Goal: Check status: Check status

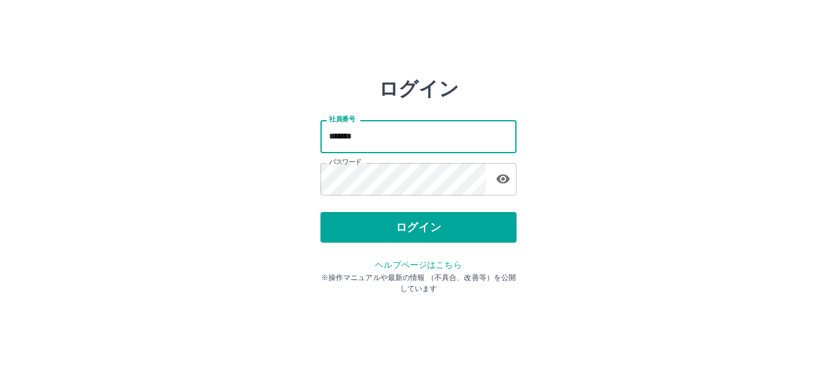
click at [466, 142] on input "*******" at bounding box center [418, 136] width 196 height 32
type input "*"
type input "******"
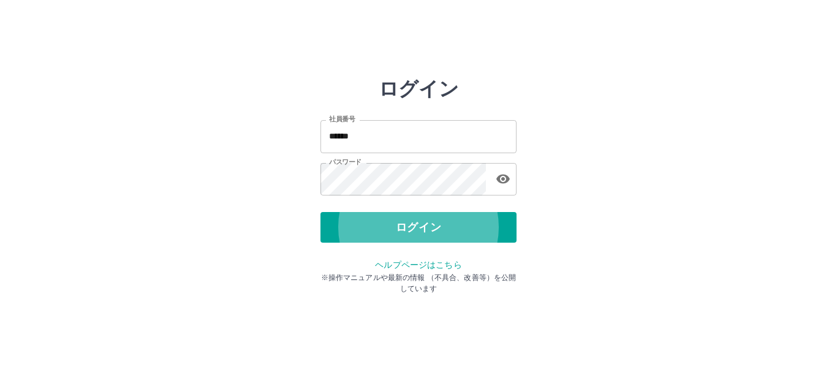
click at [320, 212] on button "ログイン" at bounding box center [418, 227] width 196 height 31
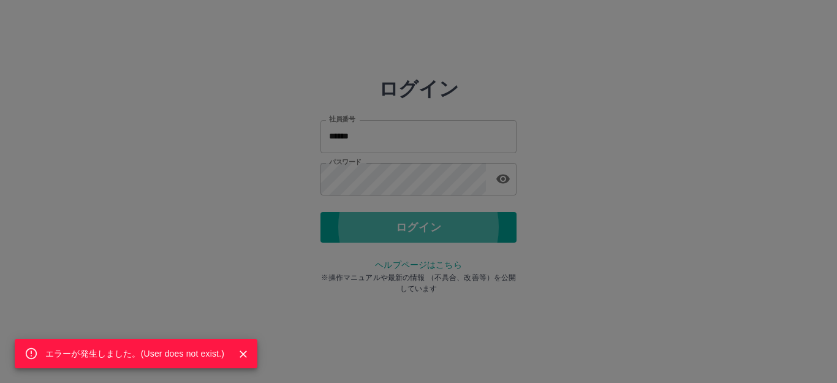
click at [440, 140] on div "エラーが発生しました。( User does not exist. )" at bounding box center [418, 191] width 837 height 383
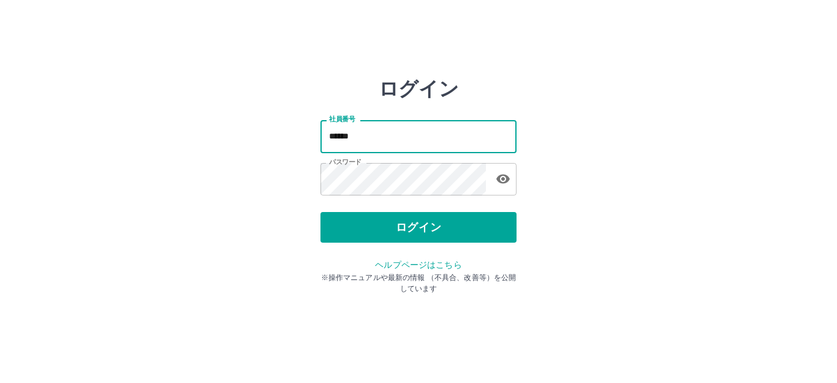
drag, startPoint x: 408, startPoint y: 137, endPoint x: 287, endPoint y: 138, distance: 121.3
click at [287, 138] on div "ログイン 社員番号 ****** 社員番号 パスワード パスワード ログイン ヘルプページはこちら ※操作マニュアルや最新の情報 （不具合、改善等）を公開して…" at bounding box center [418, 175] width 735 height 196
type input "*******"
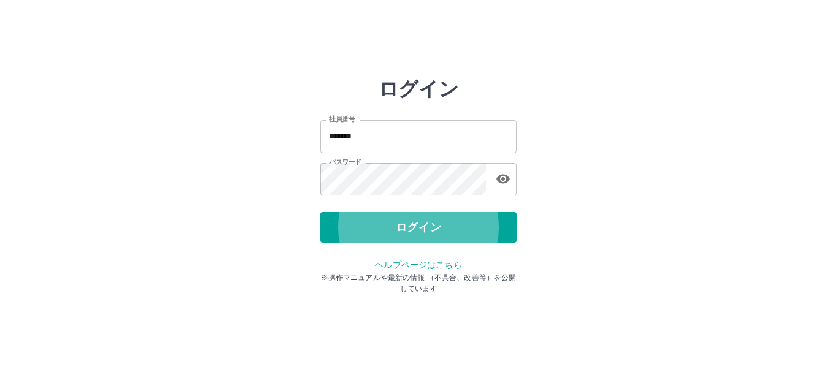
click at [320, 212] on button "ログイン" at bounding box center [418, 227] width 196 height 31
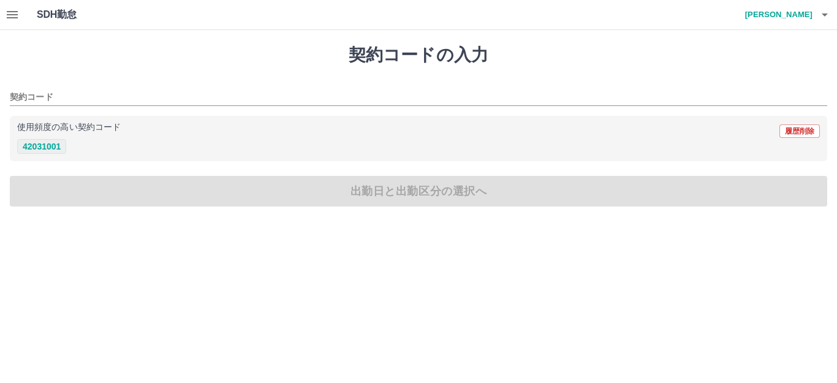
click at [54, 146] on button "42031001" at bounding box center [41, 146] width 49 height 15
type input "********"
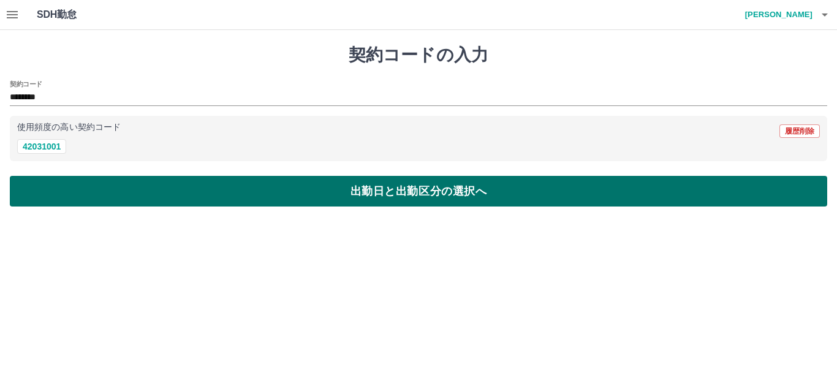
click at [162, 195] on button "出勤日と出勤区分の選択へ" at bounding box center [418, 191] width 817 height 31
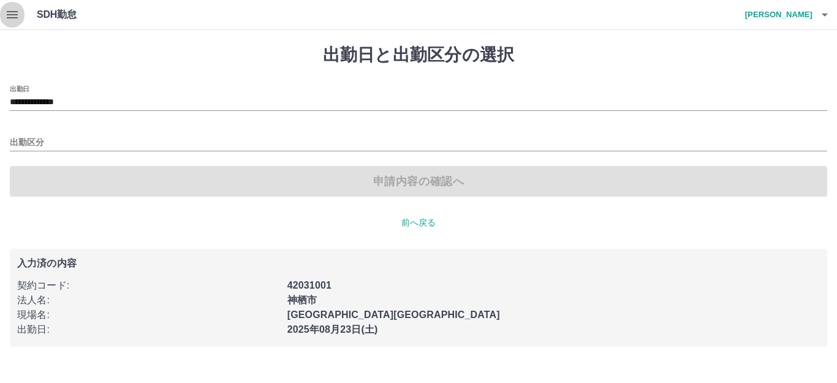
click at [13, 18] on icon "button" at bounding box center [12, 14] width 11 height 7
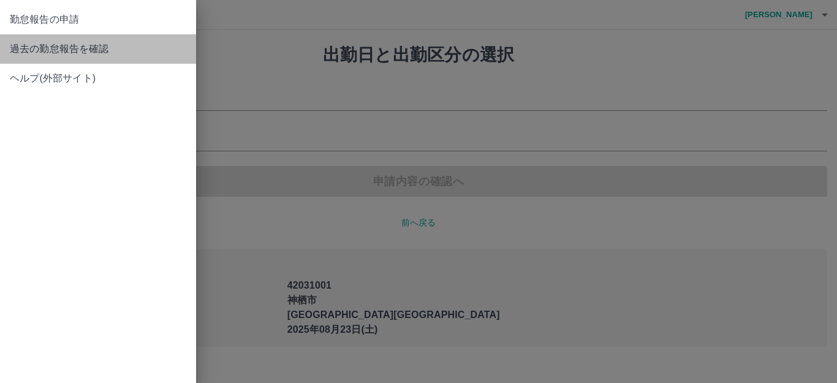
click at [41, 47] on span "過去の勤怠報告を確認" at bounding box center [98, 49] width 176 height 15
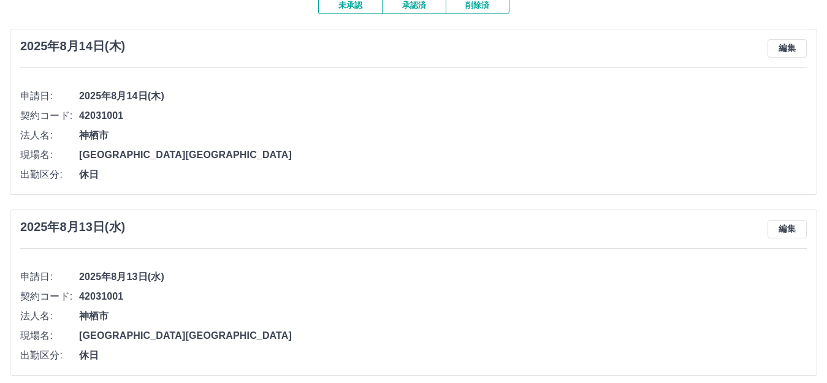
scroll to position [61, 0]
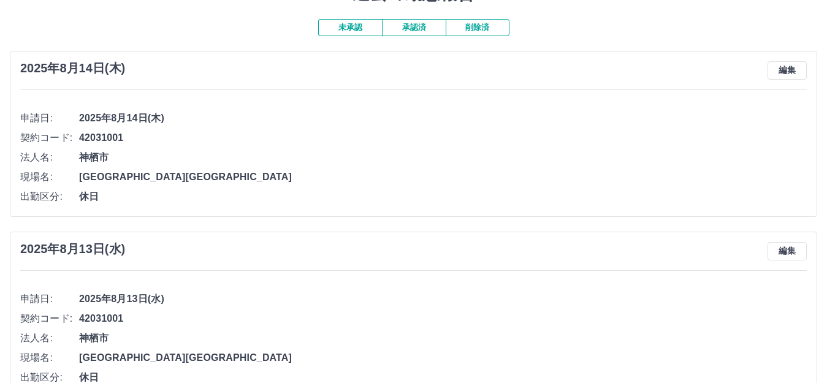
click at [347, 28] on button "未承認" at bounding box center [350, 27] width 64 height 17
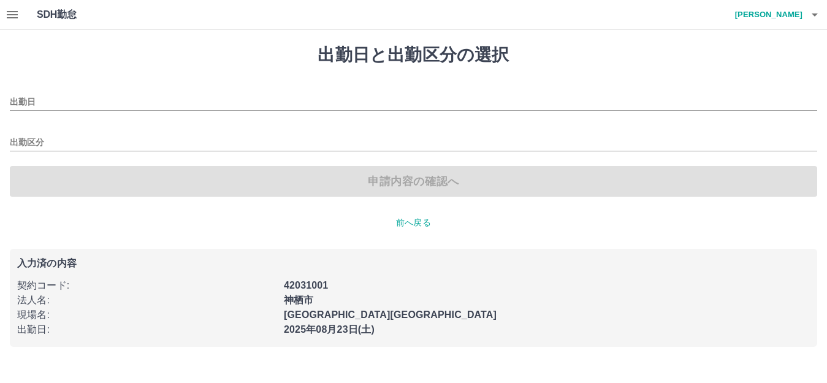
type input "**********"
click at [14, 15] on icon "button" at bounding box center [12, 14] width 15 height 15
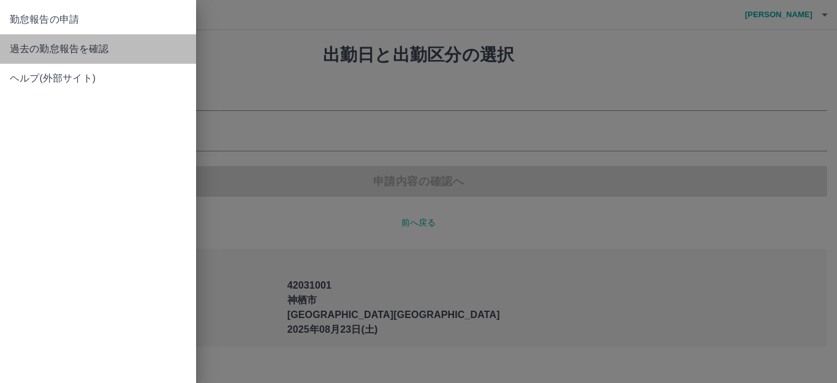
click at [54, 55] on span "過去の勤怠報告を確認" at bounding box center [98, 49] width 176 height 15
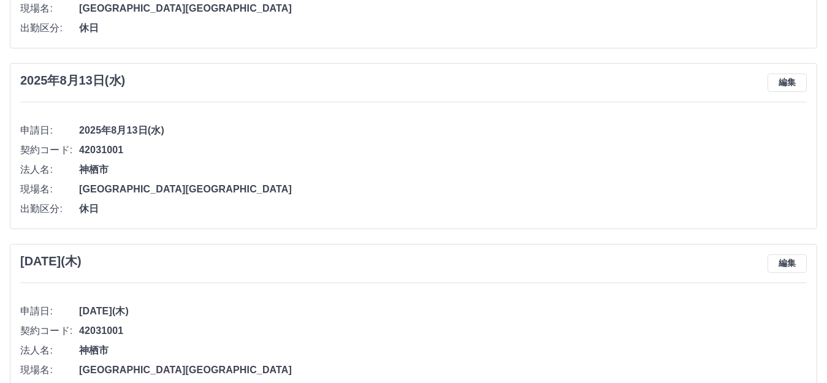
scroll to position [61, 0]
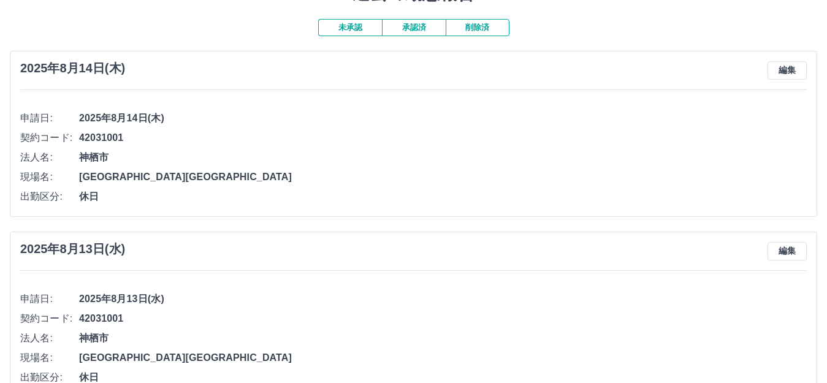
click at [411, 30] on button "承認済" at bounding box center [414, 27] width 64 height 17
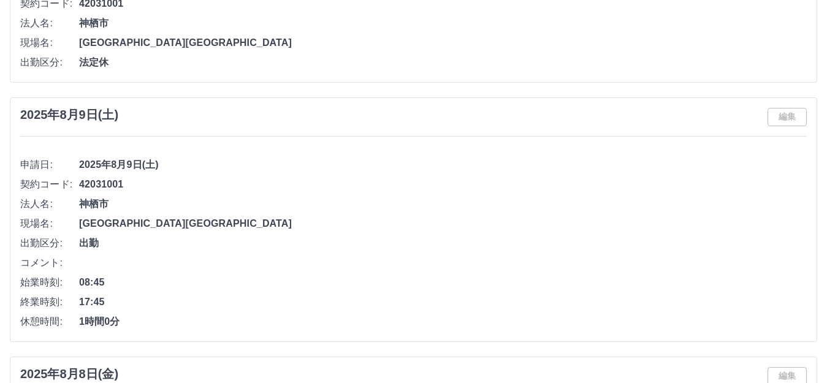
scroll to position [858, 0]
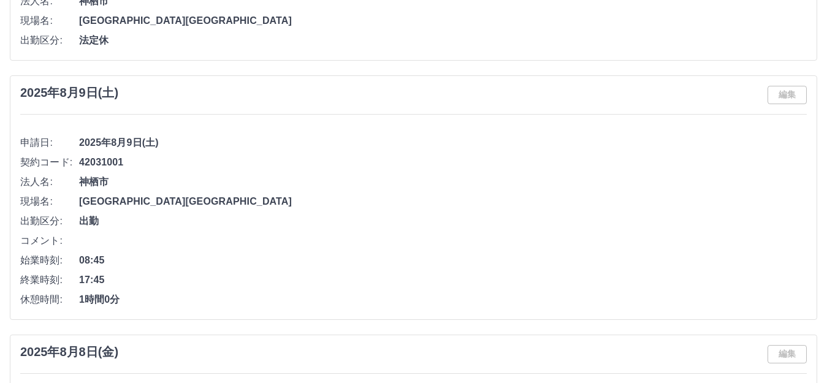
click at [791, 359] on div "編集" at bounding box center [786, 354] width 39 height 18
click at [784, 358] on div "編集" at bounding box center [786, 354] width 39 height 18
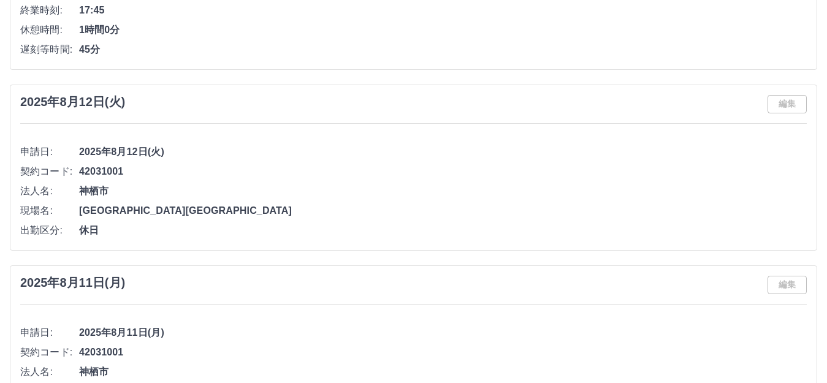
scroll to position [0, 0]
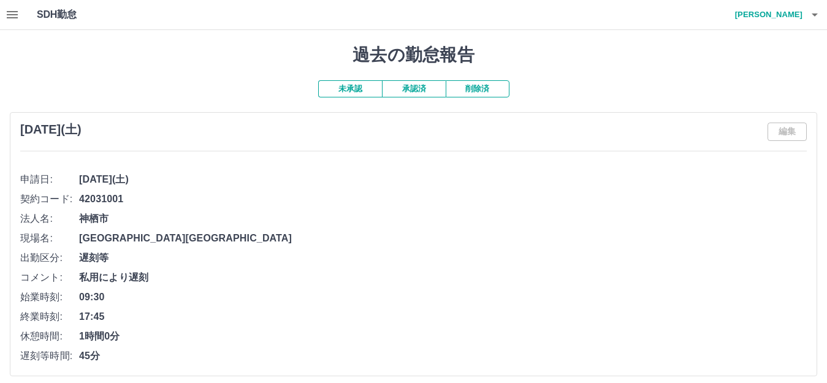
click at [425, 94] on button "承認済" at bounding box center [414, 88] width 64 height 17
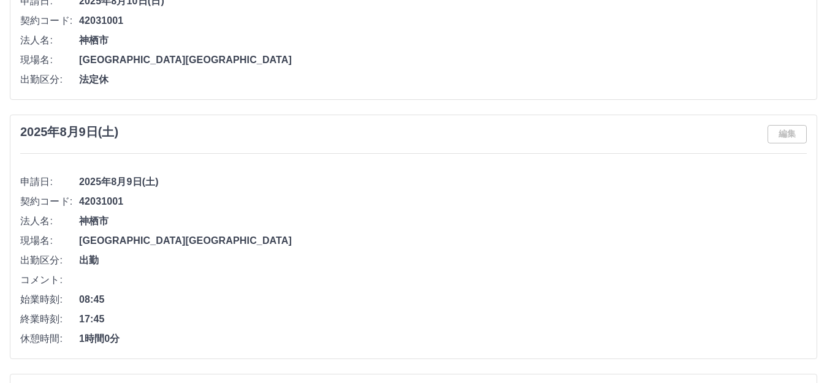
scroll to position [858, 0]
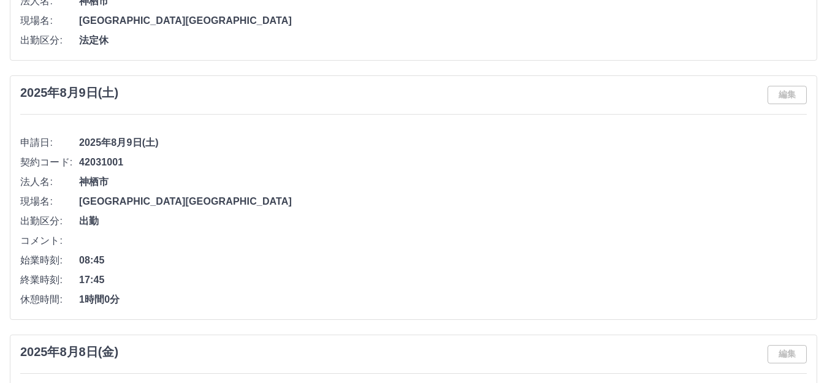
click at [100, 298] on span "1時間0分" at bounding box center [442, 299] width 727 height 15
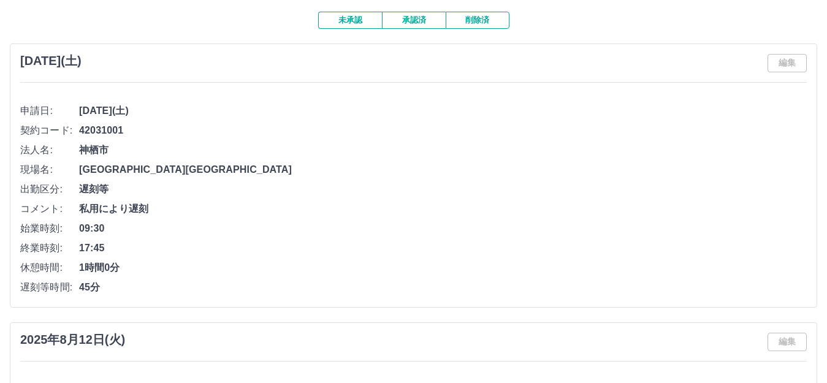
scroll to position [0, 0]
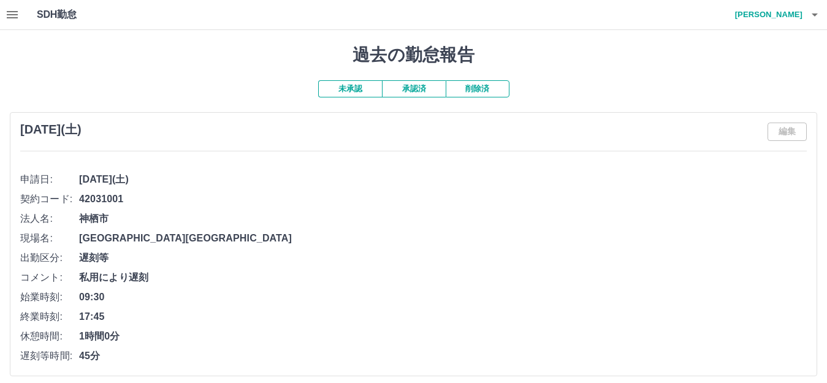
click at [358, 97] on button "未承認" at bounding box center [350, 88] width 64 height 17
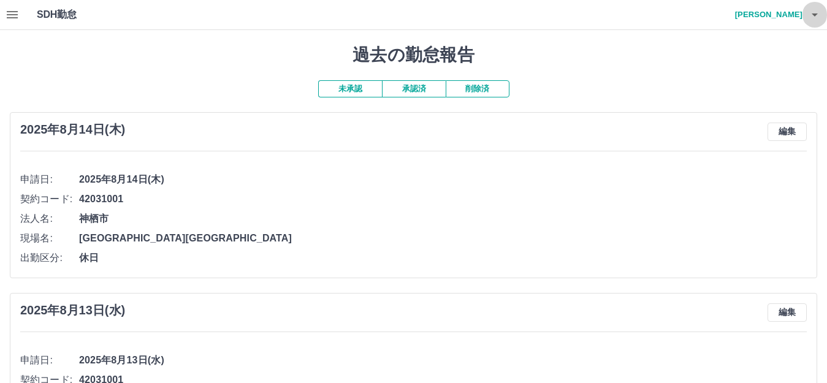
click at [814, 20] on icon "button" at bounding box center [814, 14] width 15 height 15
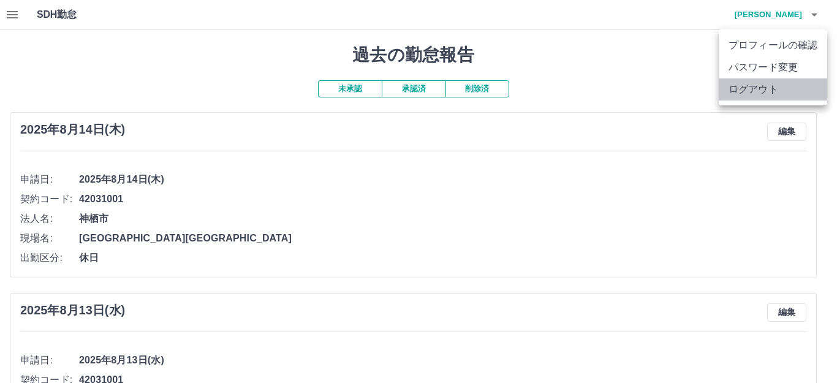
click at [749, 96] on li "ログアウト" at bounding box center [773, 89] width 108 height 22
